Goal: Navigation & Orientation: Understand site structure

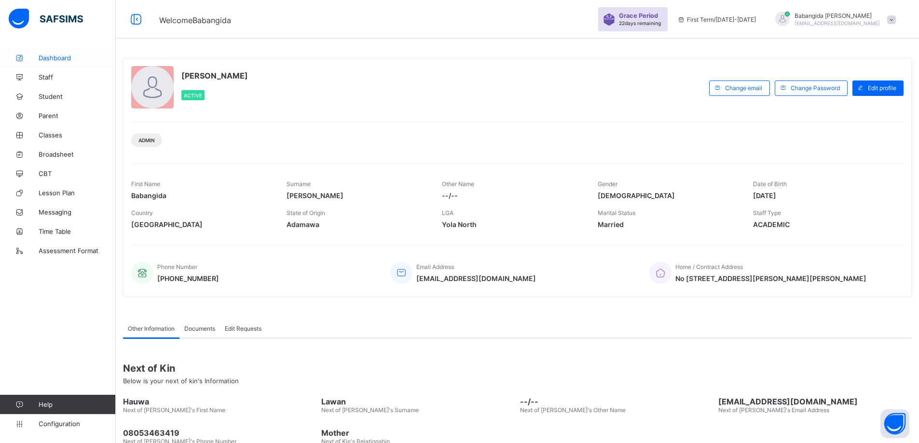
click at [48, 55] on span "Dashboard" at bounding box center [77, 58] width 77 height 8
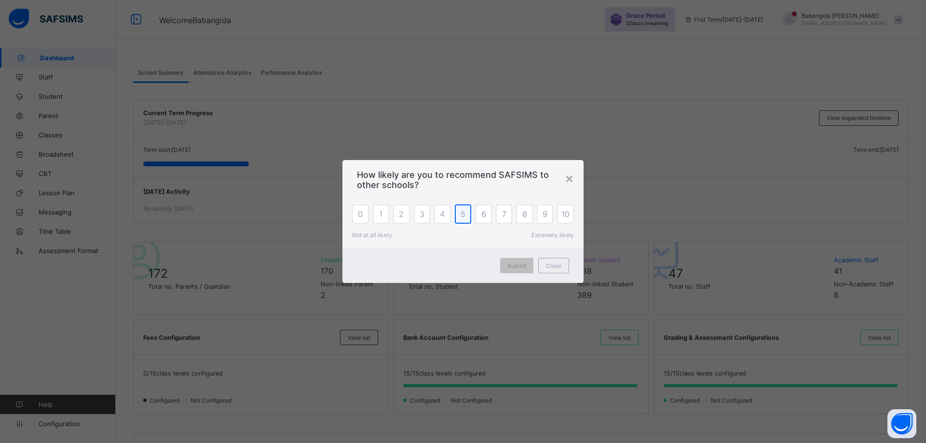
click at [464, 212] on span "5" at bounding box center [463, 214] width 5 height 10
click at [550, 268] on span "Close" at bounding box center [553, 265] width 15 height 7
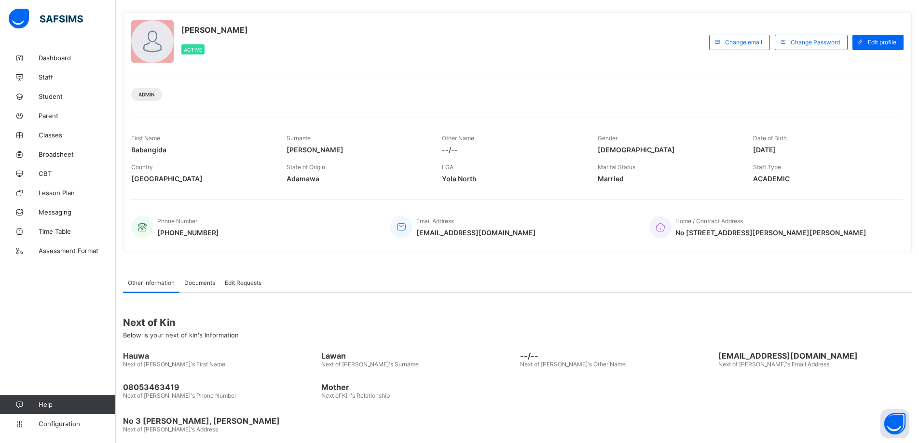
scroll to position [57, 0]
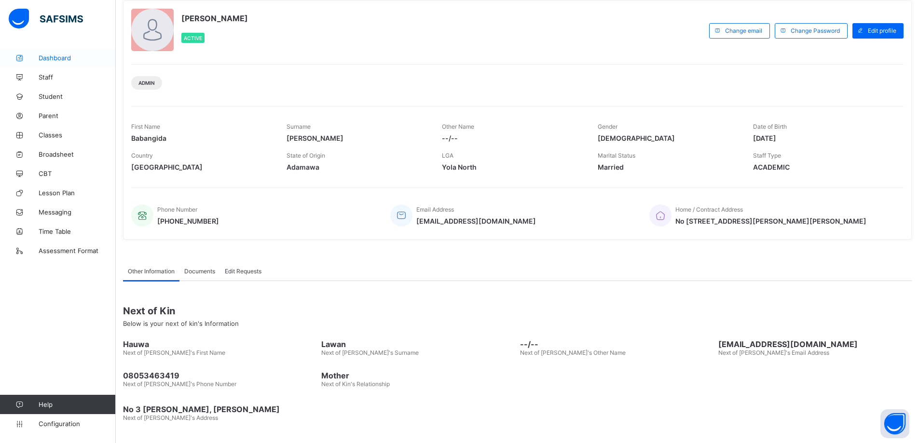
click at [58, 54] on span "Dashboard" at bounding box center [77, 58] width 77 height 8
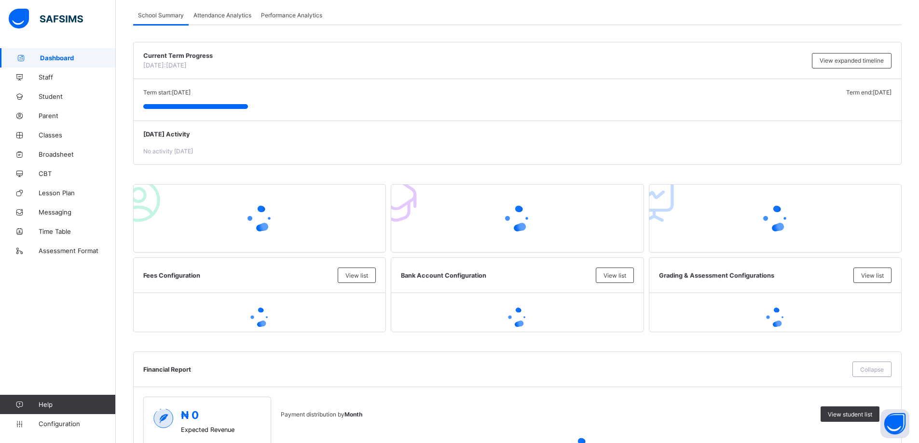
click at [58, 54] on span "Dashboard" at bounding box center [78, 58] width 76 height 8
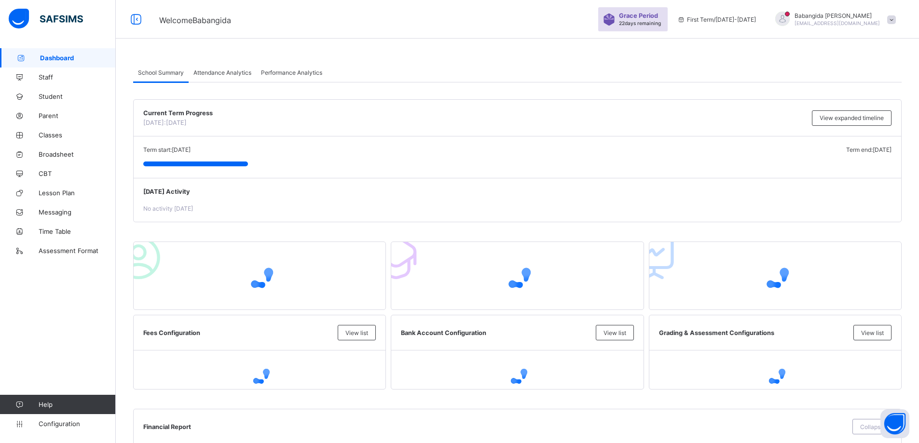
click at [208, 75] on span "Attendance Analytics" at bounding box center [222, 72] width 58 height 7
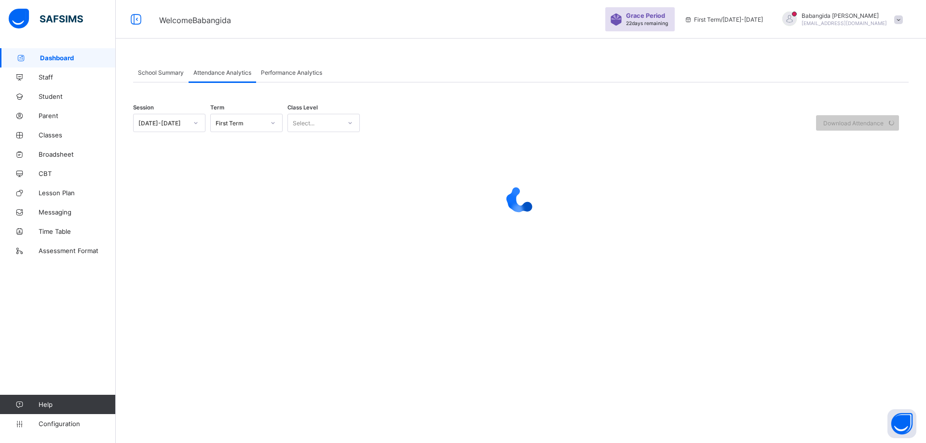
click at [275, 75] on span "Performance Analytics" at bounding box center [291, 72] width 61 height 7
click at [57, 94] on span "Student" at bounding box center [77, 97] width 77 height 8
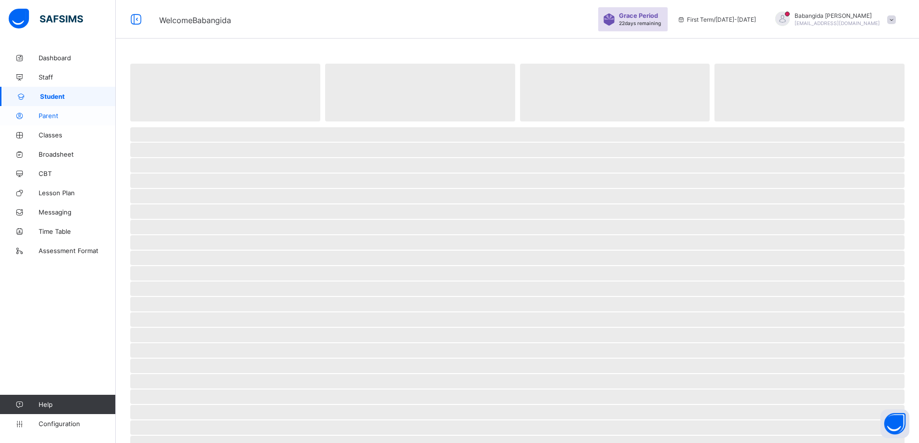
click at [51, 112] on span "Parent" at bounding box center [77, 116] width 77 height 8
click at [49, 78] on span "Staff" at bounding box center [77, 77] width 77 height 8
